Goal: Transaction & Acquisition: Purchase product/service

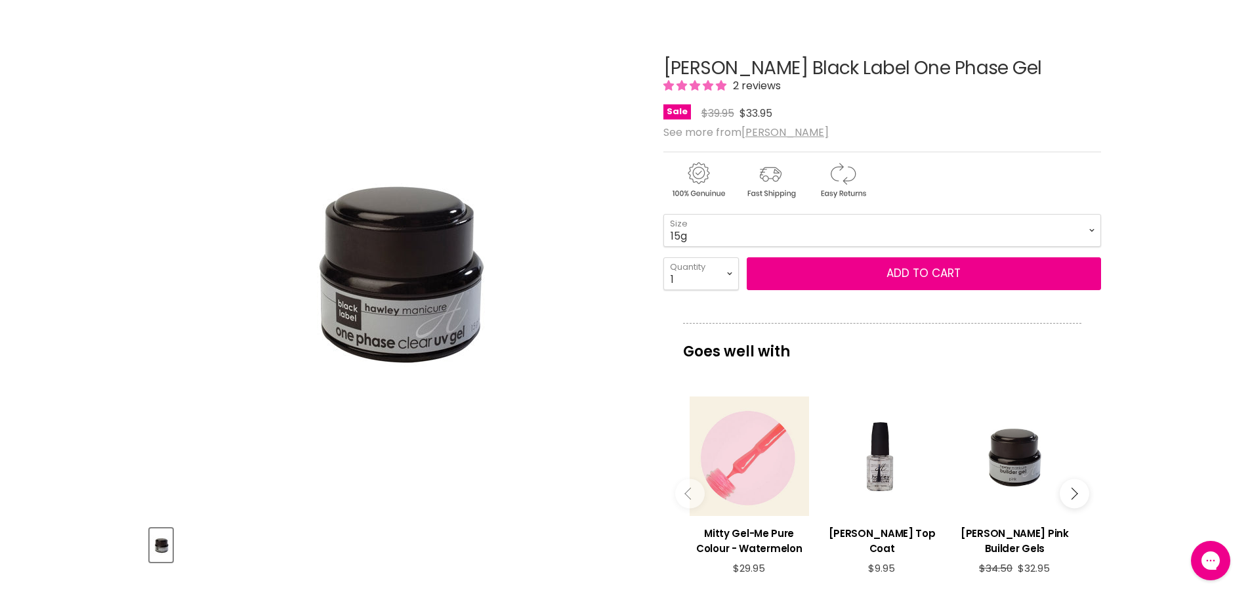
scroll to position [131, 0]
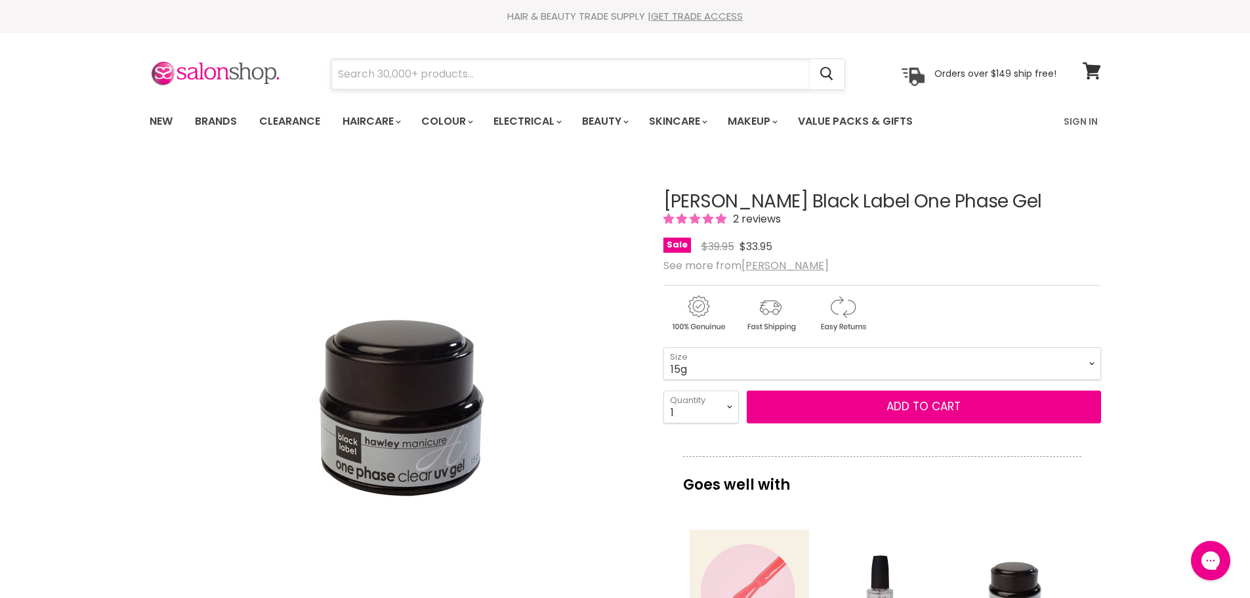
click at [494, 73] on input "Search" at bounding box center [570, 74] width 478 height 30
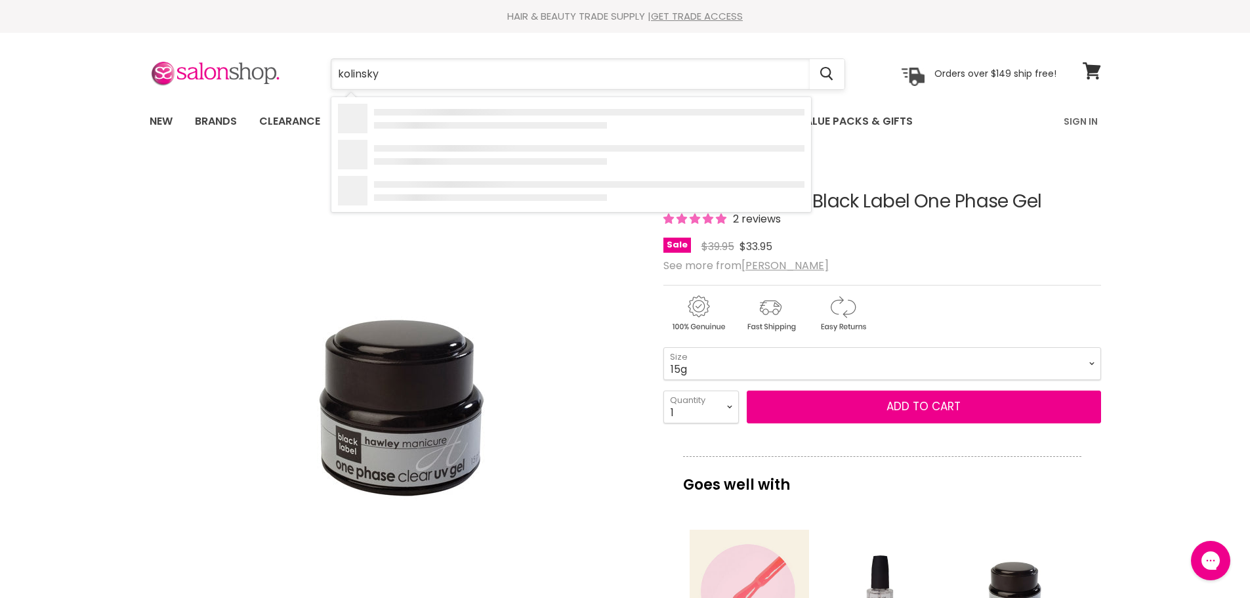
type input "kolinsky"
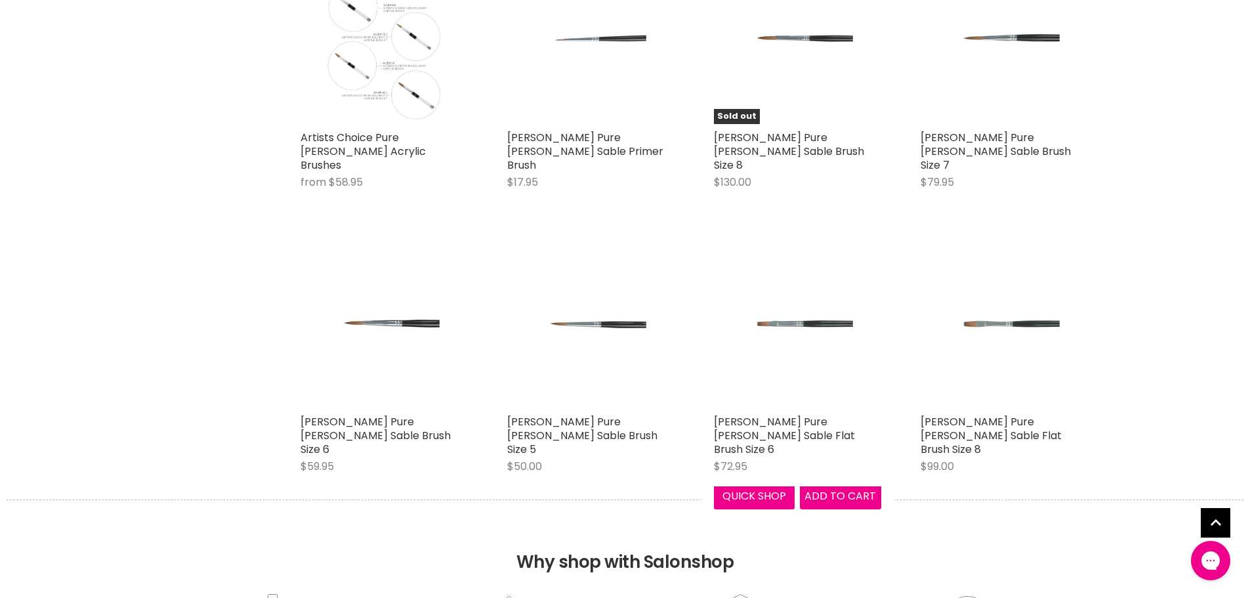
scroll to position [328, 0]
